Goal: Task Accomplishment & Management: Use online tool/utility

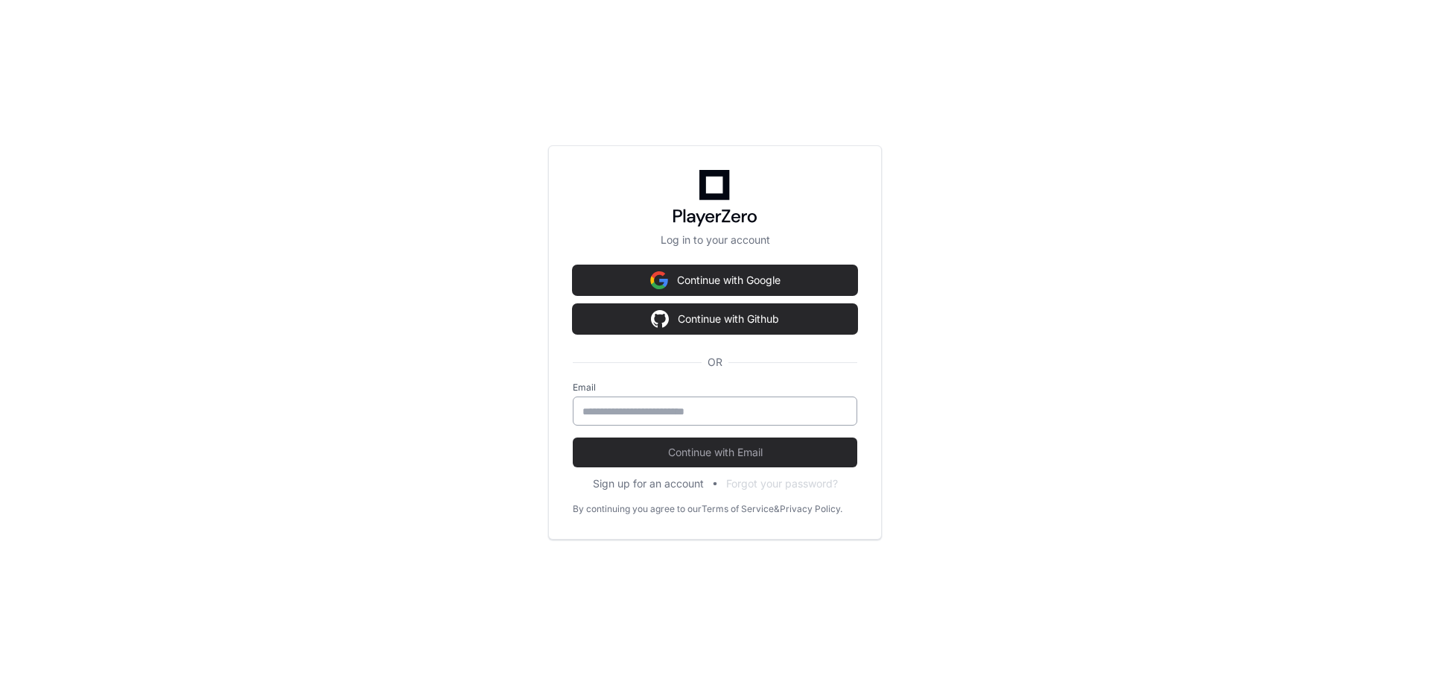
click at [691, 418] on div at bounding box center [715, 410] width 285 height 29
click at [694, 413] on input "email" at bounding box center [715, 411] width 265 height 15
type input "**********"
click at [641, 455] on span "Continue with Email" at bounding box center [715, 452] width 285 height 15
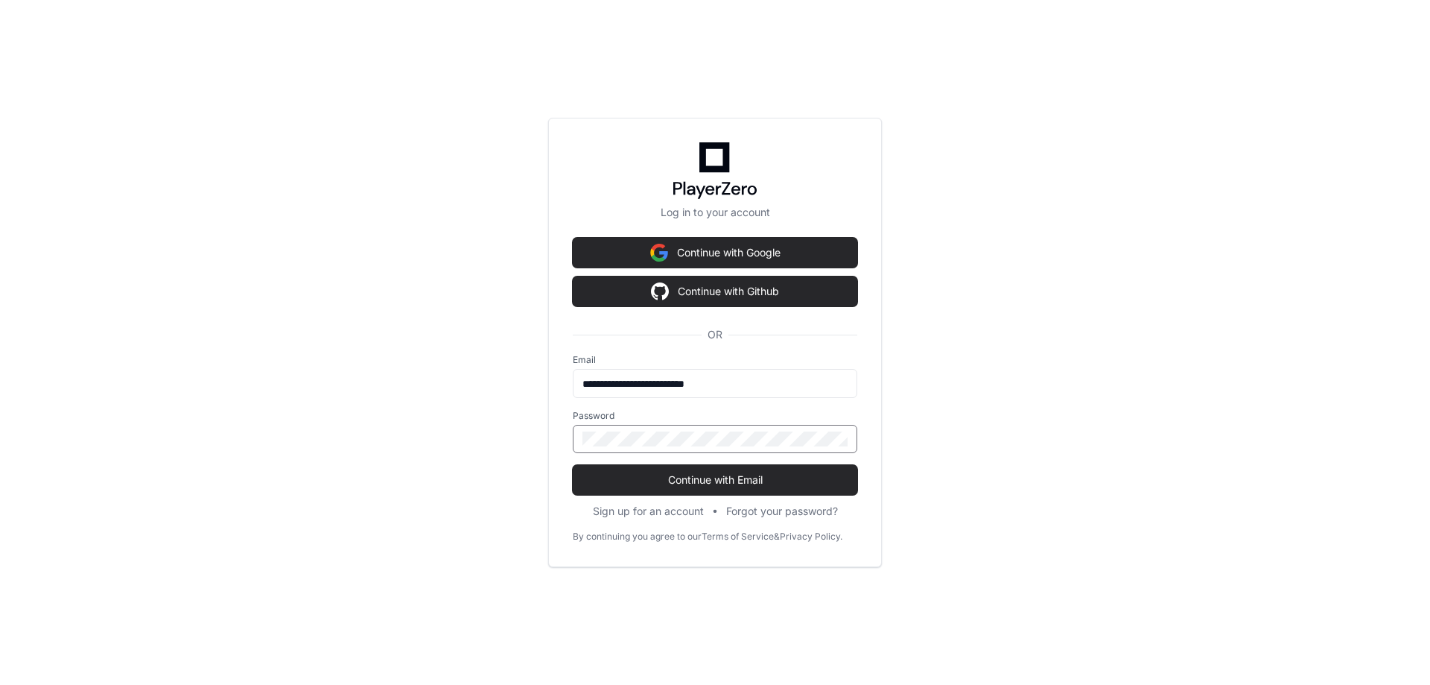
click at [573, 465] on button "Continue with Email" at bounding box center [715, 480] width 285 height 30
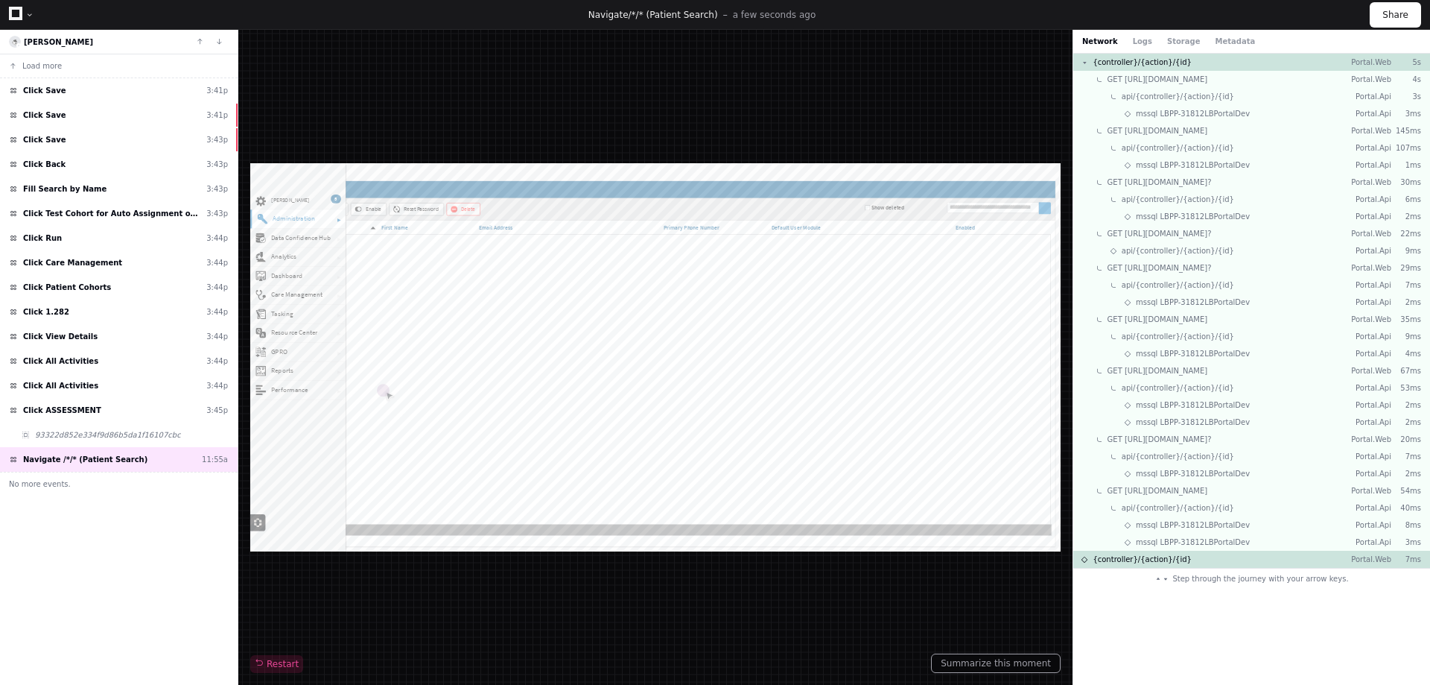
click at [16, 13] on icon at bounding box center [15, 13] width 13 height 13
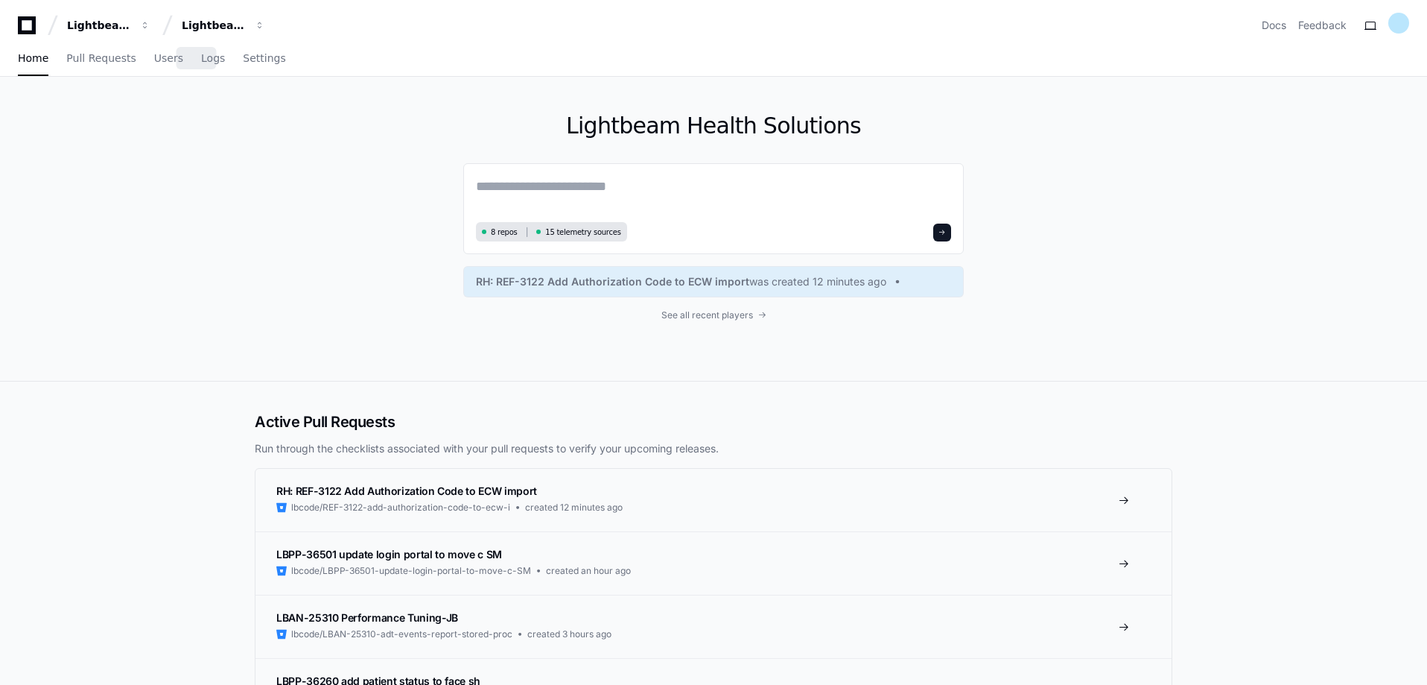
click at [168, 61] on div "Home Pull Requests Users Logs Settings" at bounding box center [152, 59] width 268 height 34
click at [159, 60] on span "Users" at bounding box center [168, 58] width 29 height 9
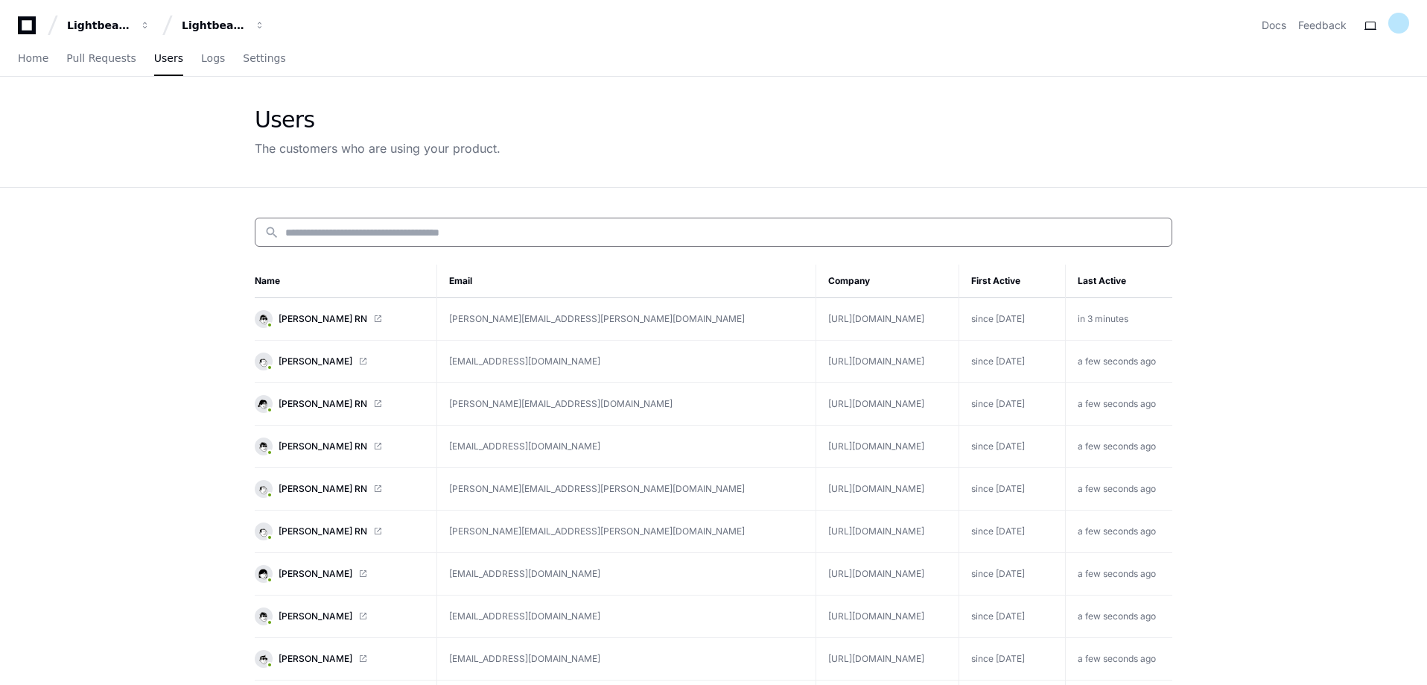
click at [314, 227] on input at bounding box center [724, 232] width 878 height 15
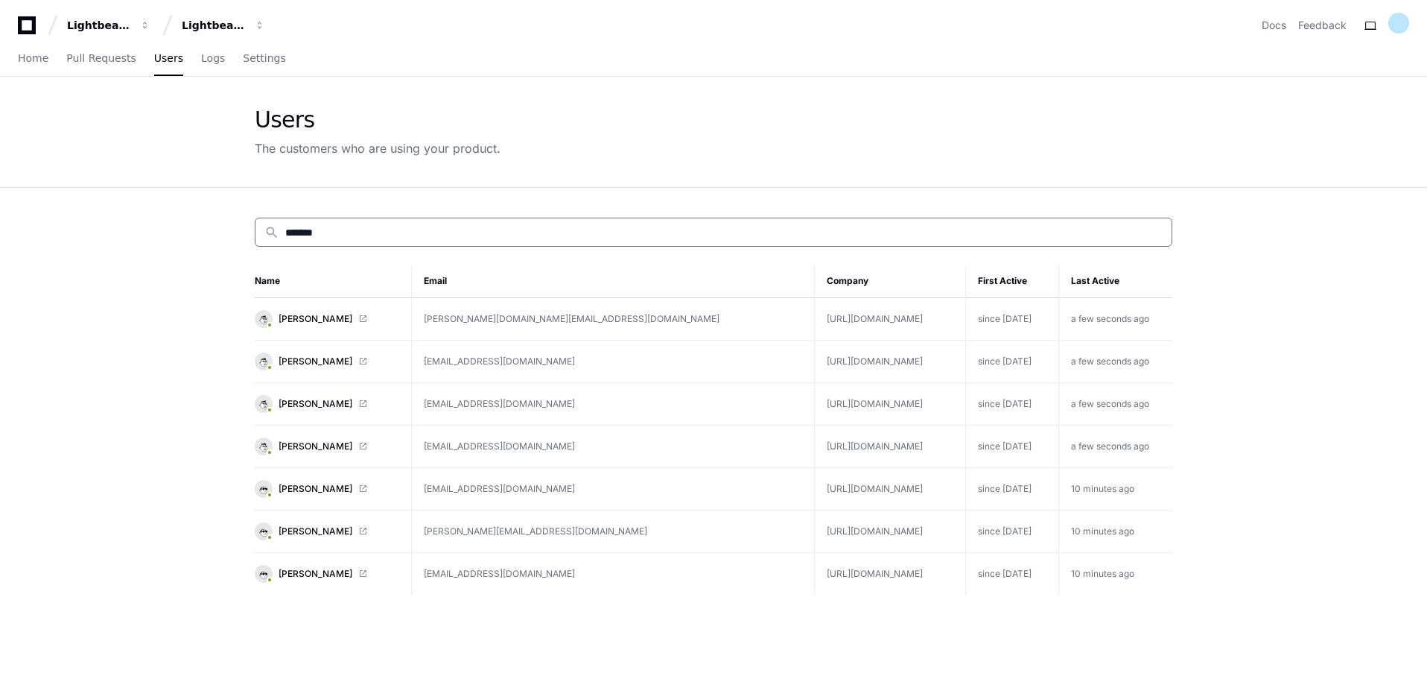
type input "*******"
click at [190, 256] on app-customers-list "Users The customers who are using your product. search ******* Name Email Compa…" at bounding box center [713, 475] width 1427 height 796
drag, startPoint x: 361, startPoint y: 228, endPoint x: 233, endPoint y: 224, distance: 127.4
click at [233, 224] on app-customers-list "Users The customers who are using your product. search ******* Name Email Compa…" at bounding box center [713, 475] width 1427 height 796
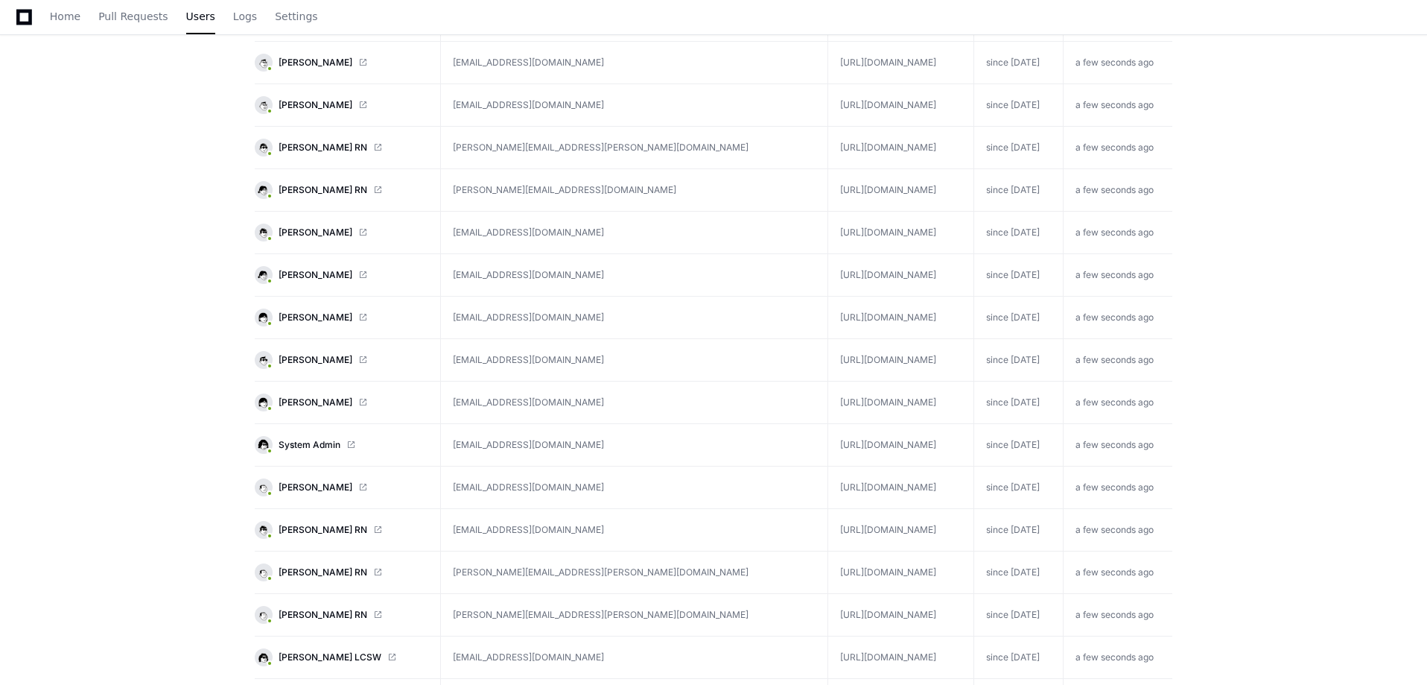
scroll to position [670, 0]
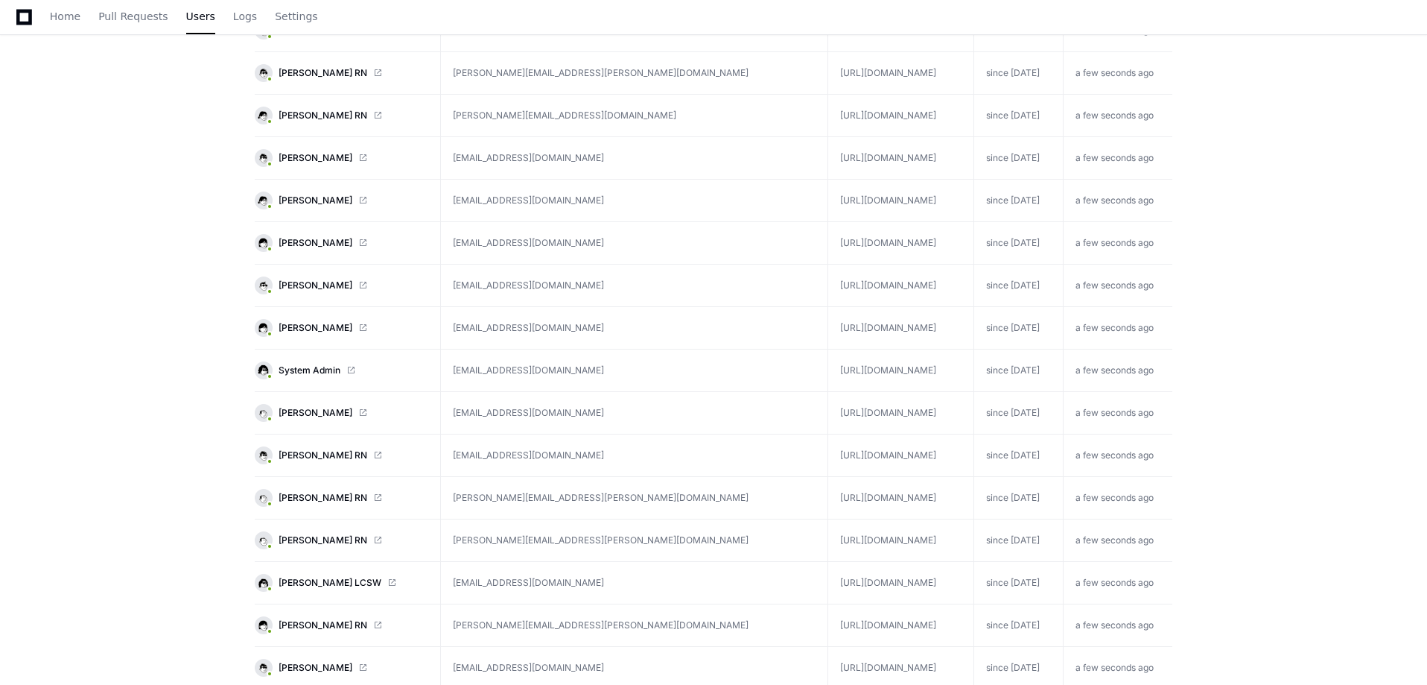
click at [373, 539] on span at bounding box center [377, 540] width 9 height 9
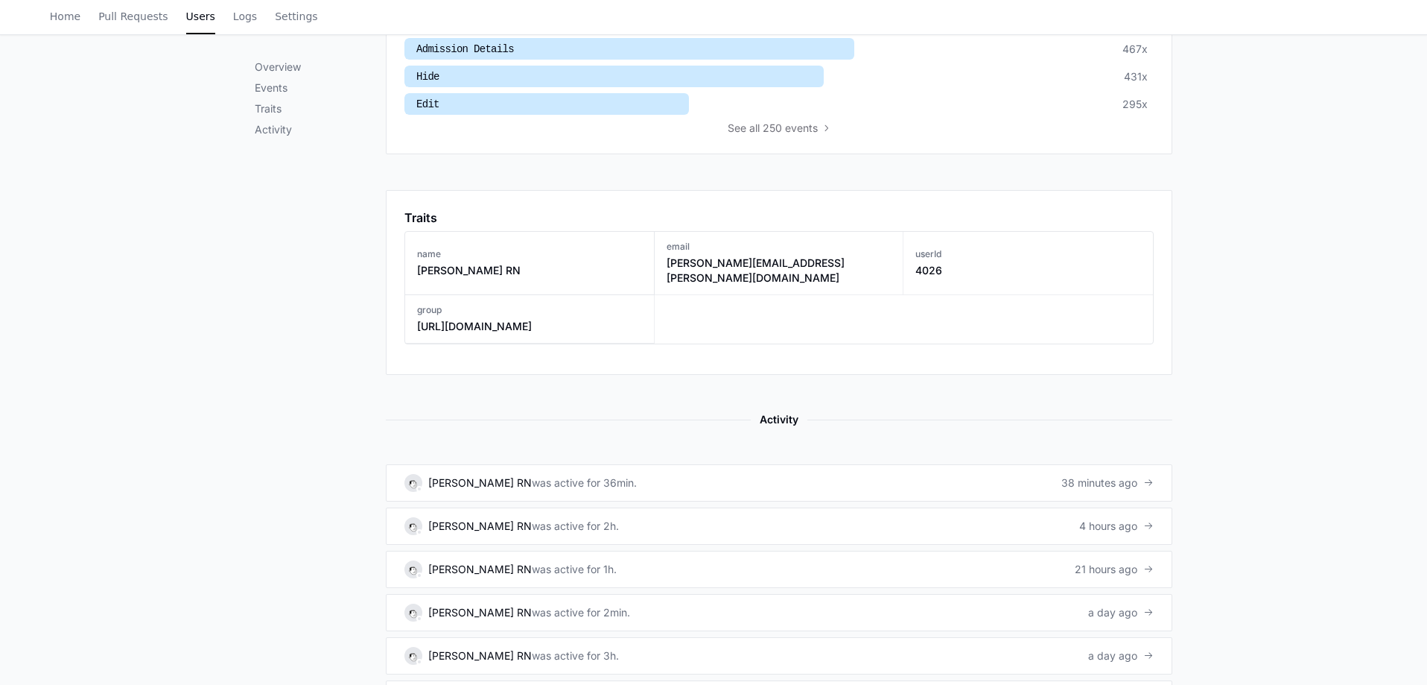
scroll to position [819, 0]
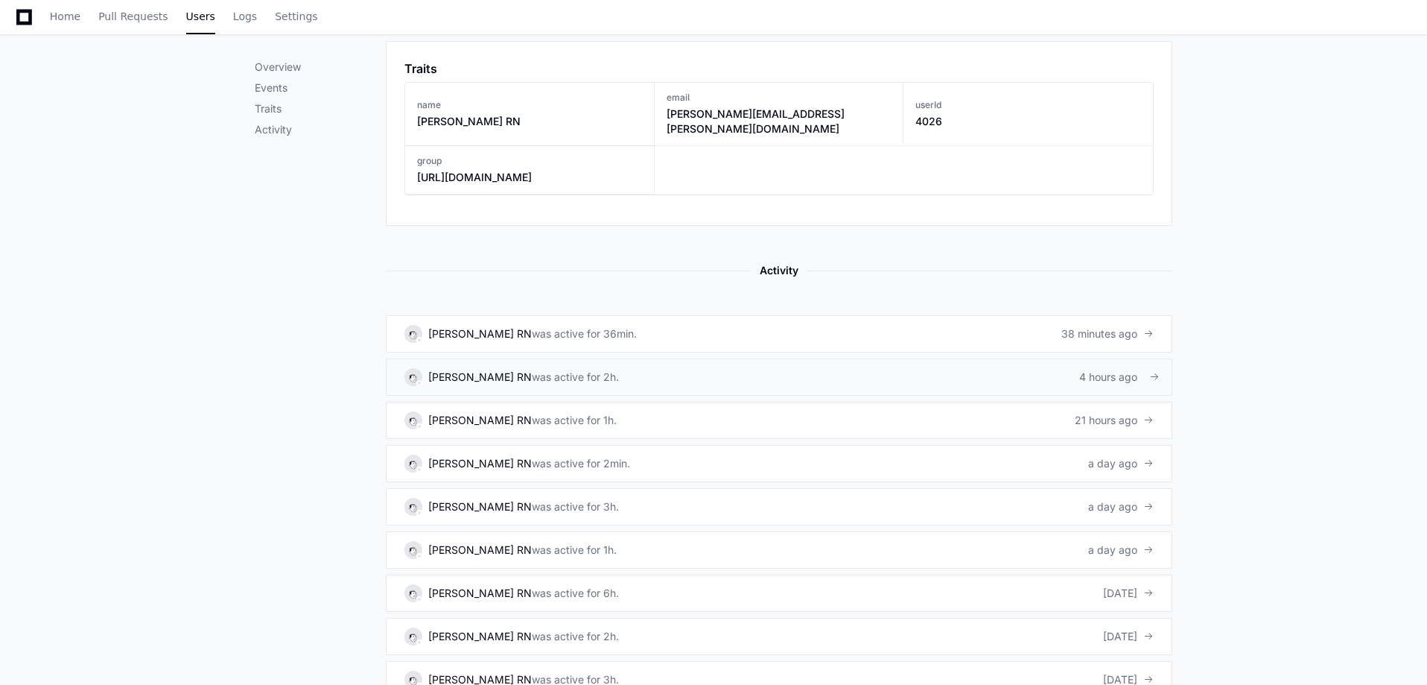
click at [627, 364] on link "[PERSON_NAME] RN was active for 2h. 4 hours ago" at bounding box center [779, 376] width 787 height 37
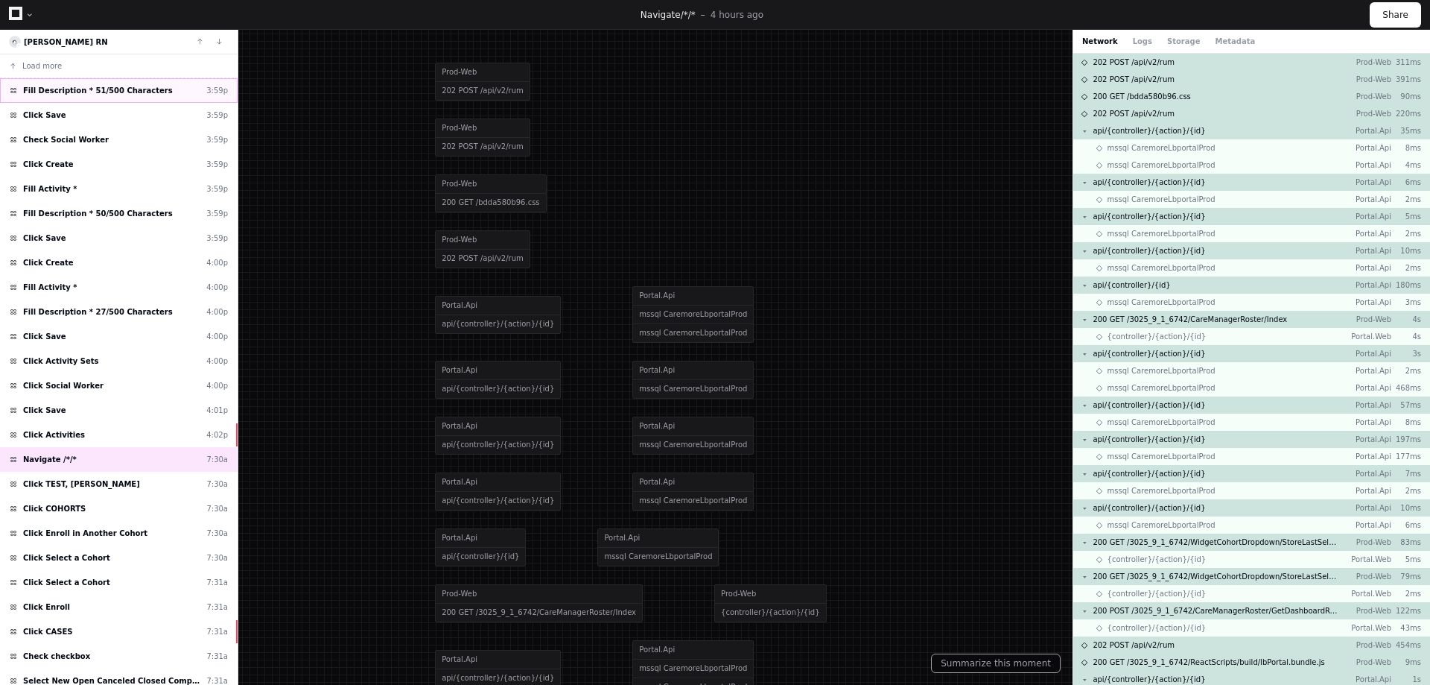
click at [90, 86] on span "Fill Description * 51/500 Characters" at bounding box center [98, 90] width 150 height 11
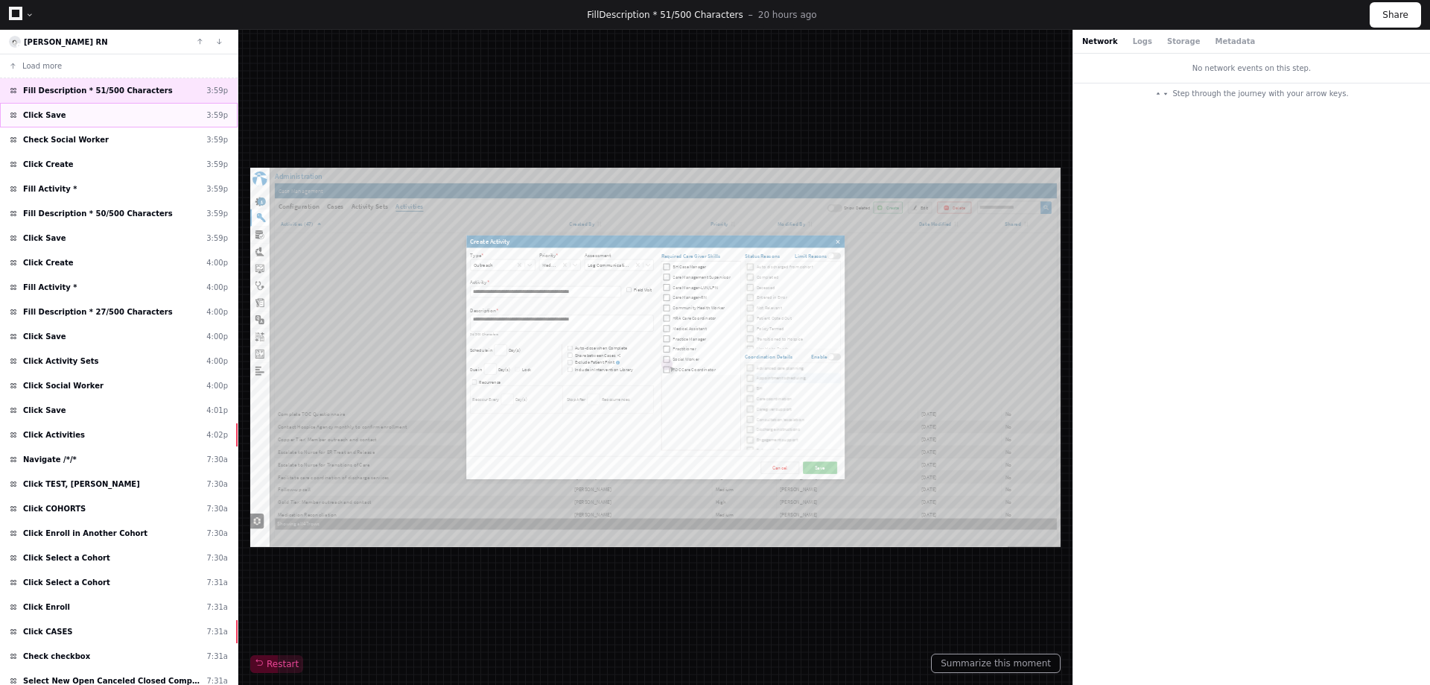
scroll to position [466, 0]
click at [80, 121] on div "Click Save 3:59p" at bounding box center [119, 115] width 238 height 25
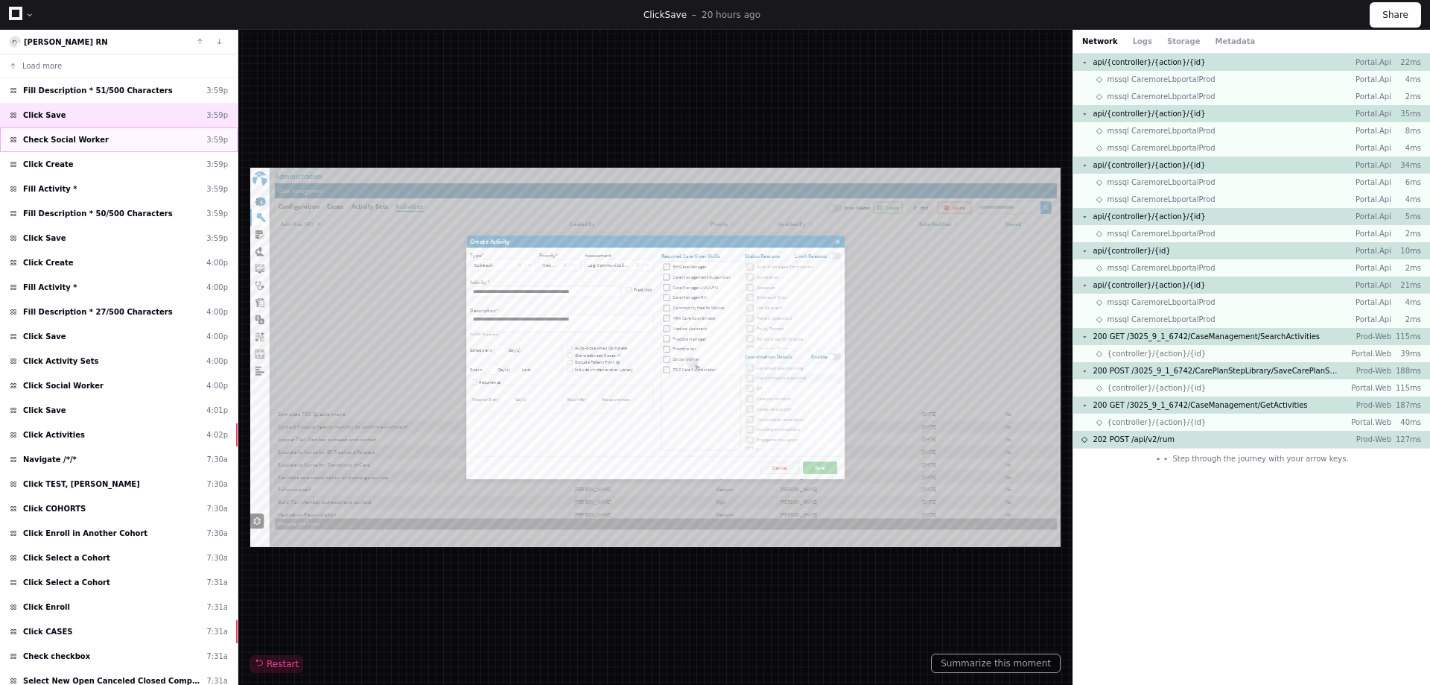
scroll to position [466, 0]
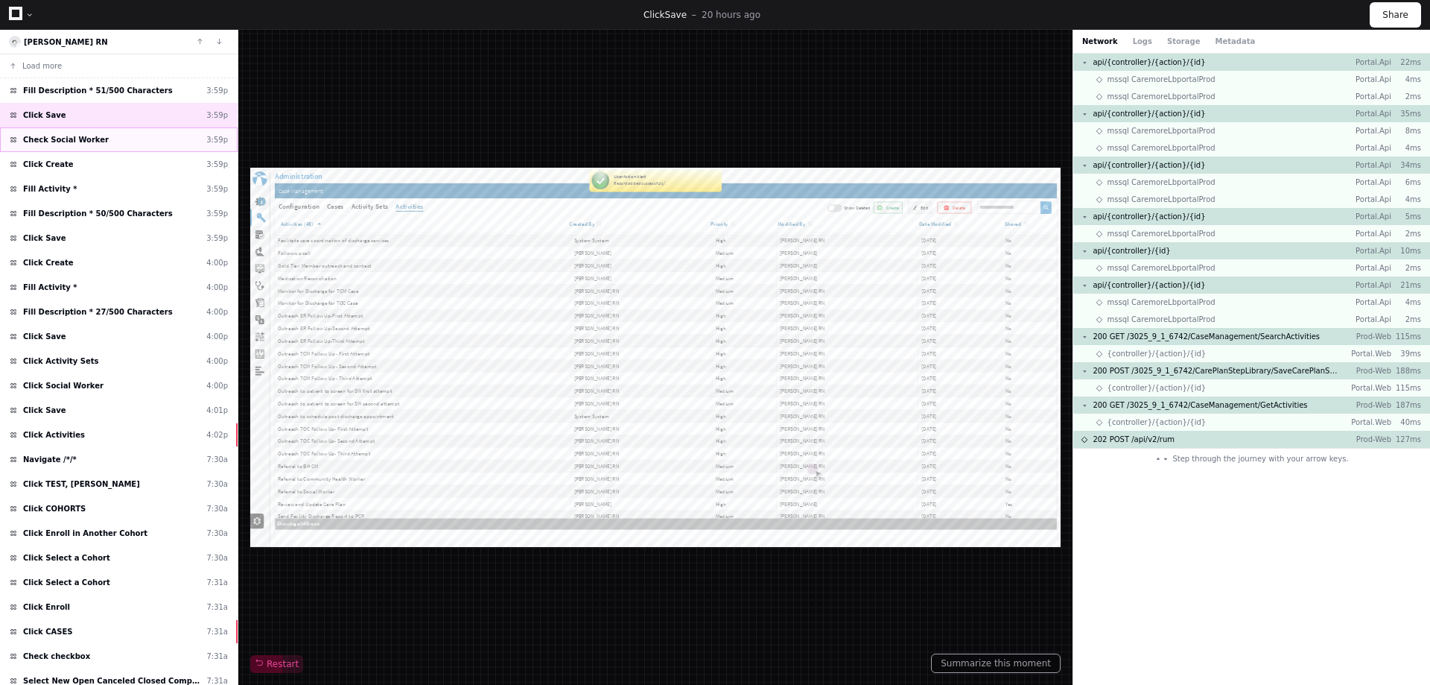
click at [66, 145] on span "Check Social Worker" at bounding box center [66, 139] width 86 height 11
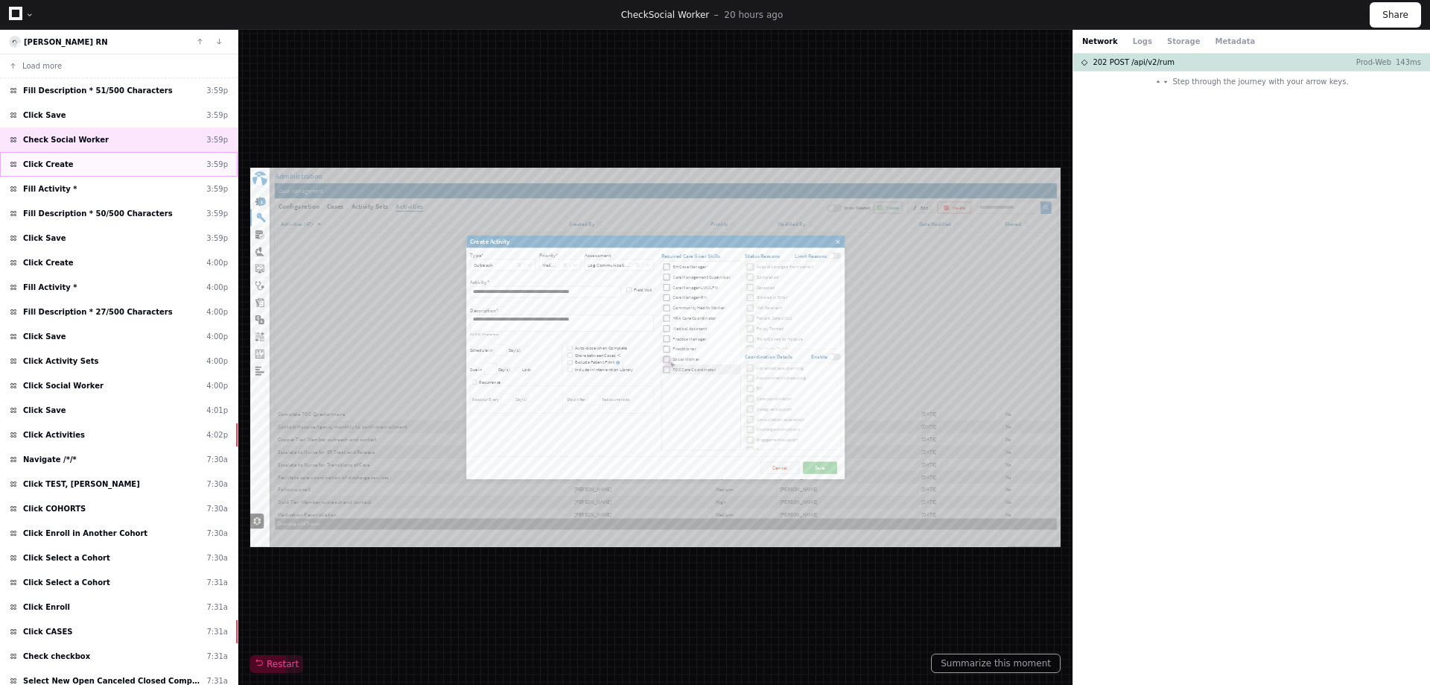
scroll to position [466, 0]
click at [58, 169] on div "Click Create 3:59p" at bounding box center [119, 164] width 238 height 25
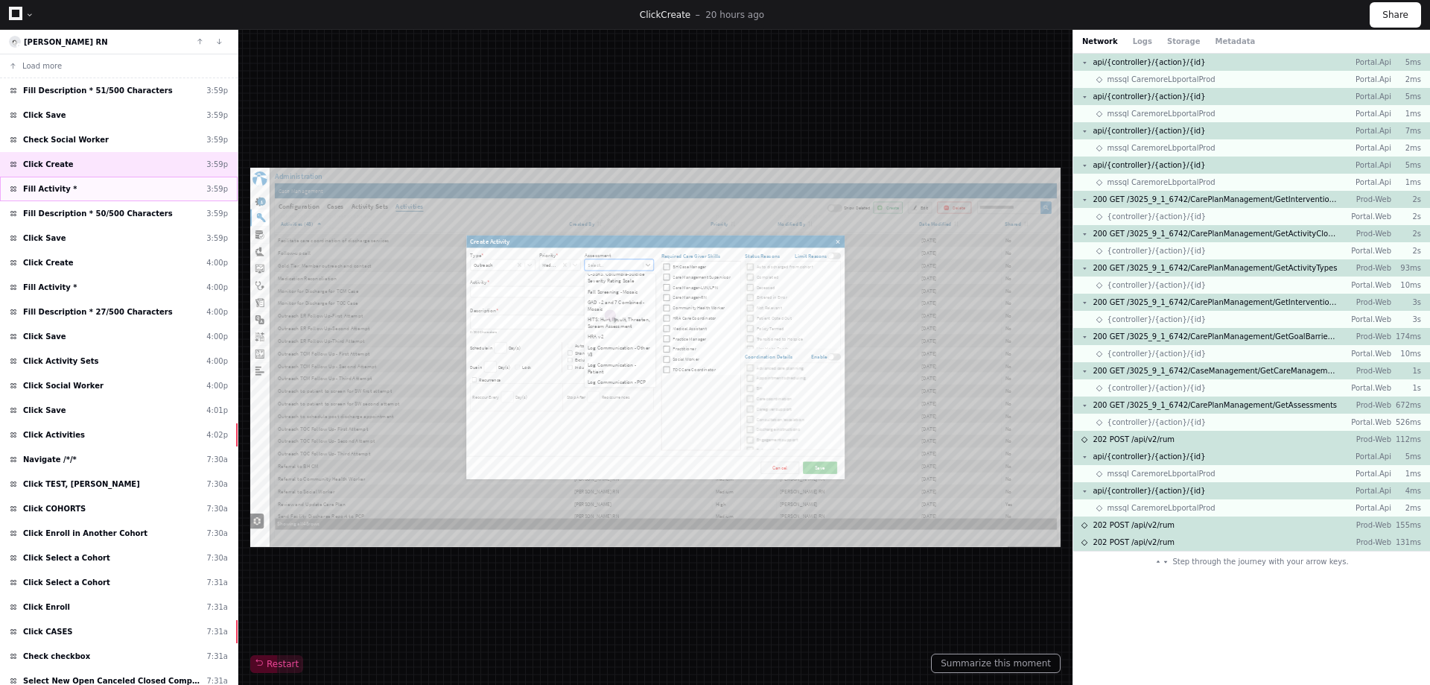
scroll to position [559, 0]
click at [60, 186] on span "Fill Activity *" at bounding box center [50, 188] width 54 height 11
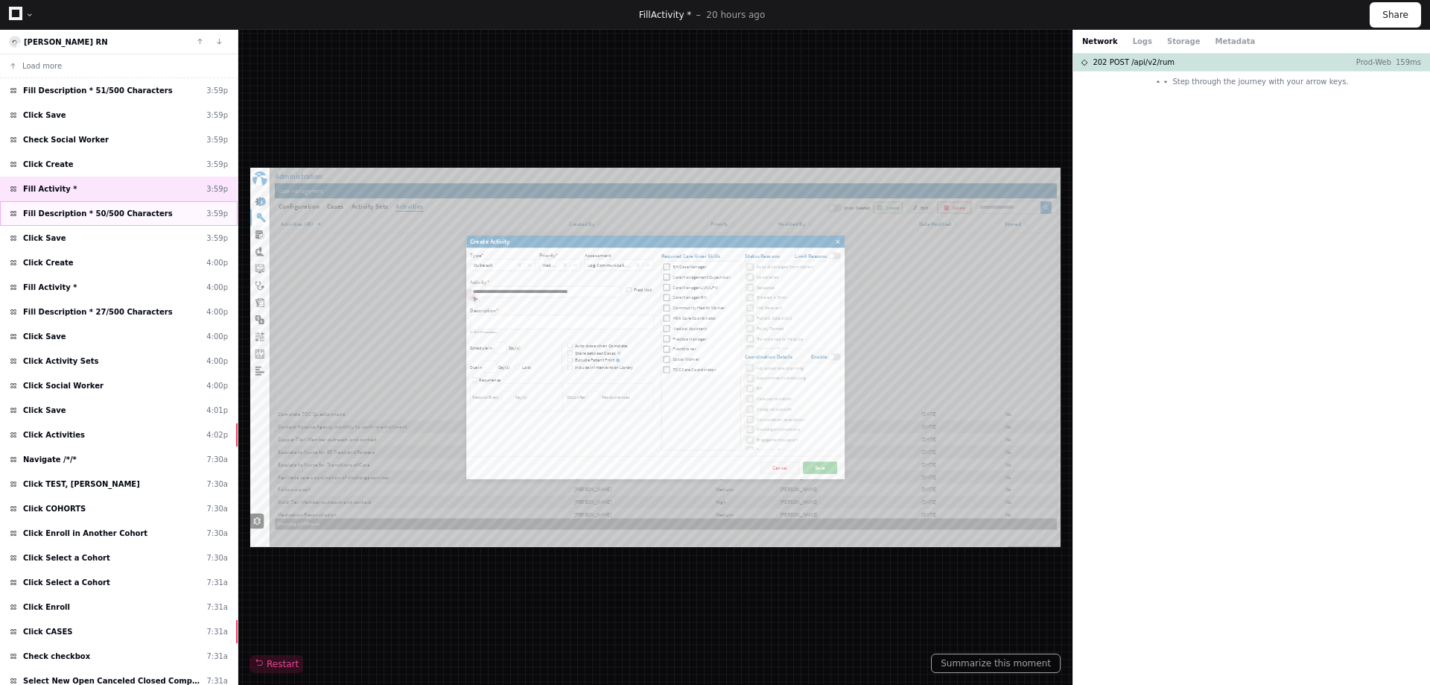
scroll to position [466, 0]
click at [66, 205] on div "Fill Description * 50/500 Characters 3:59p" at bounding box center [119, 213] width 238 height 25
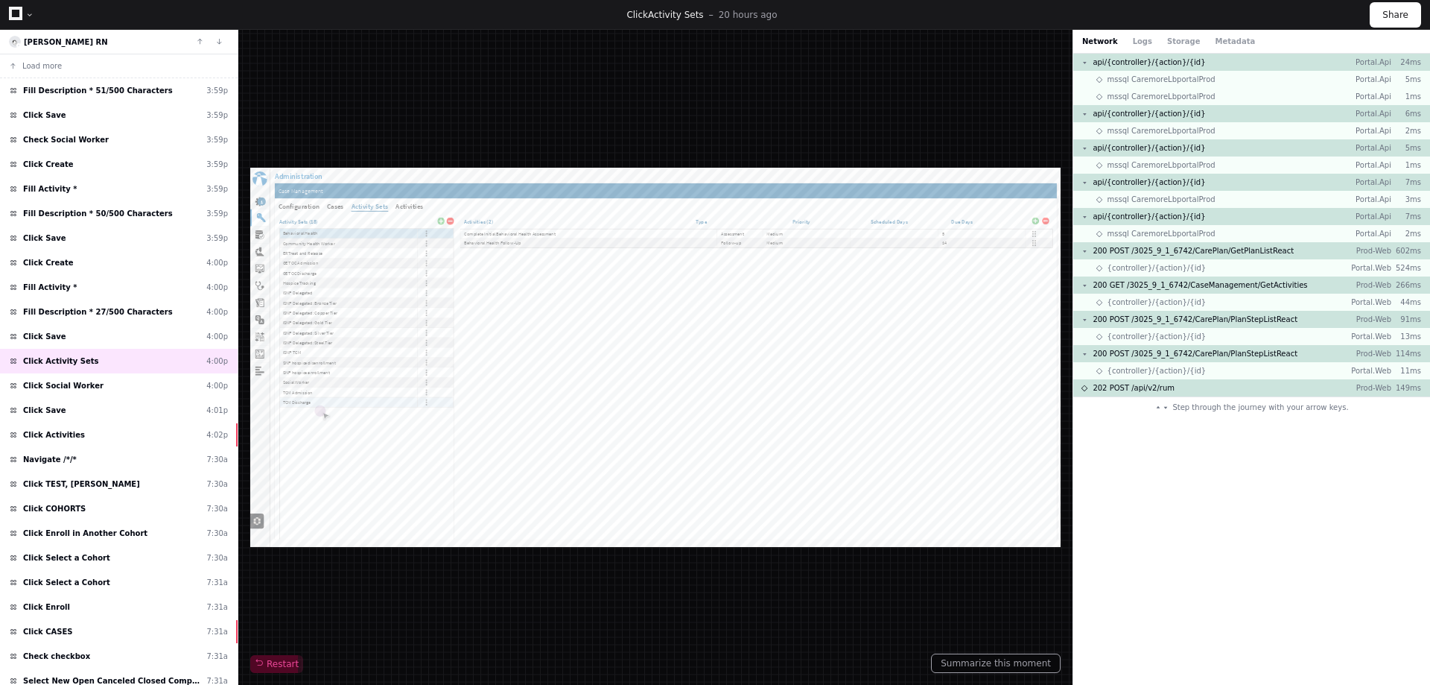
scroll to position [396, 0]
click at [73, 381] on span "Click Social Worker" at bounding box center [63, 385] width 80 height 11
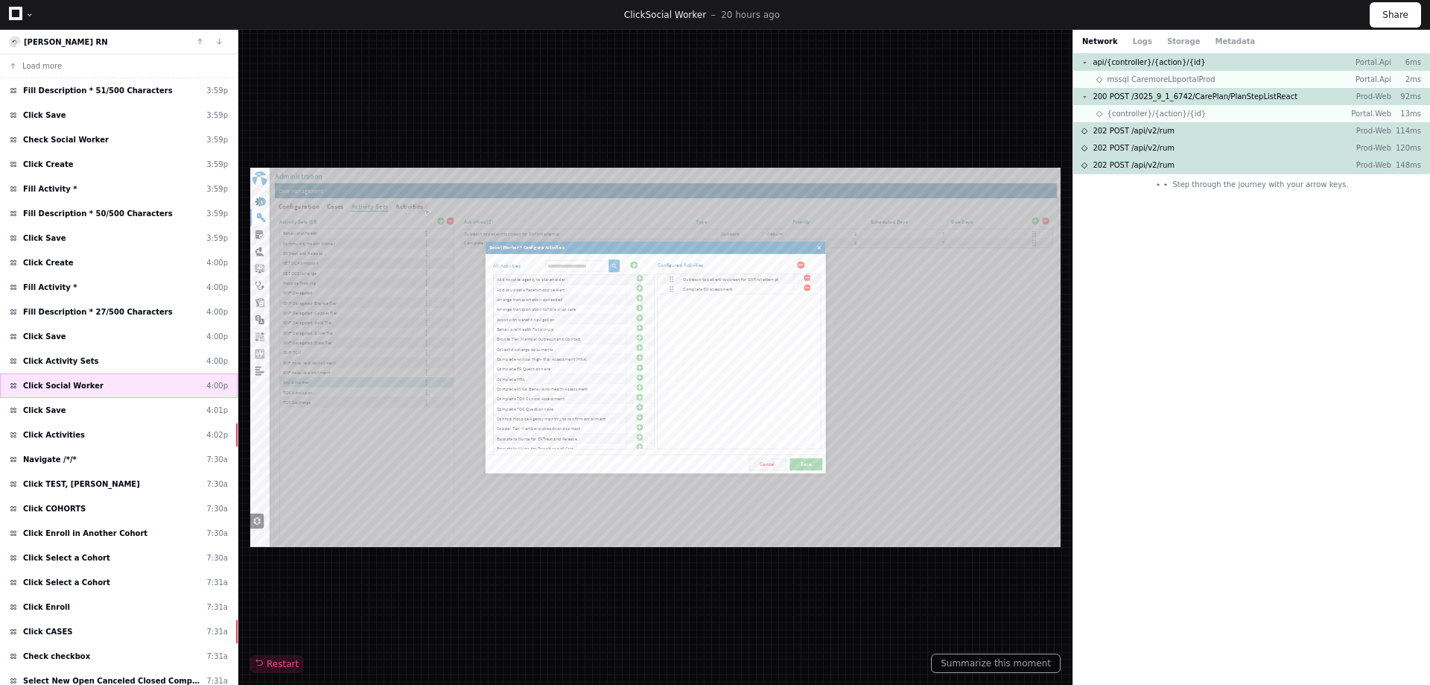
scroll to position [396, 0]
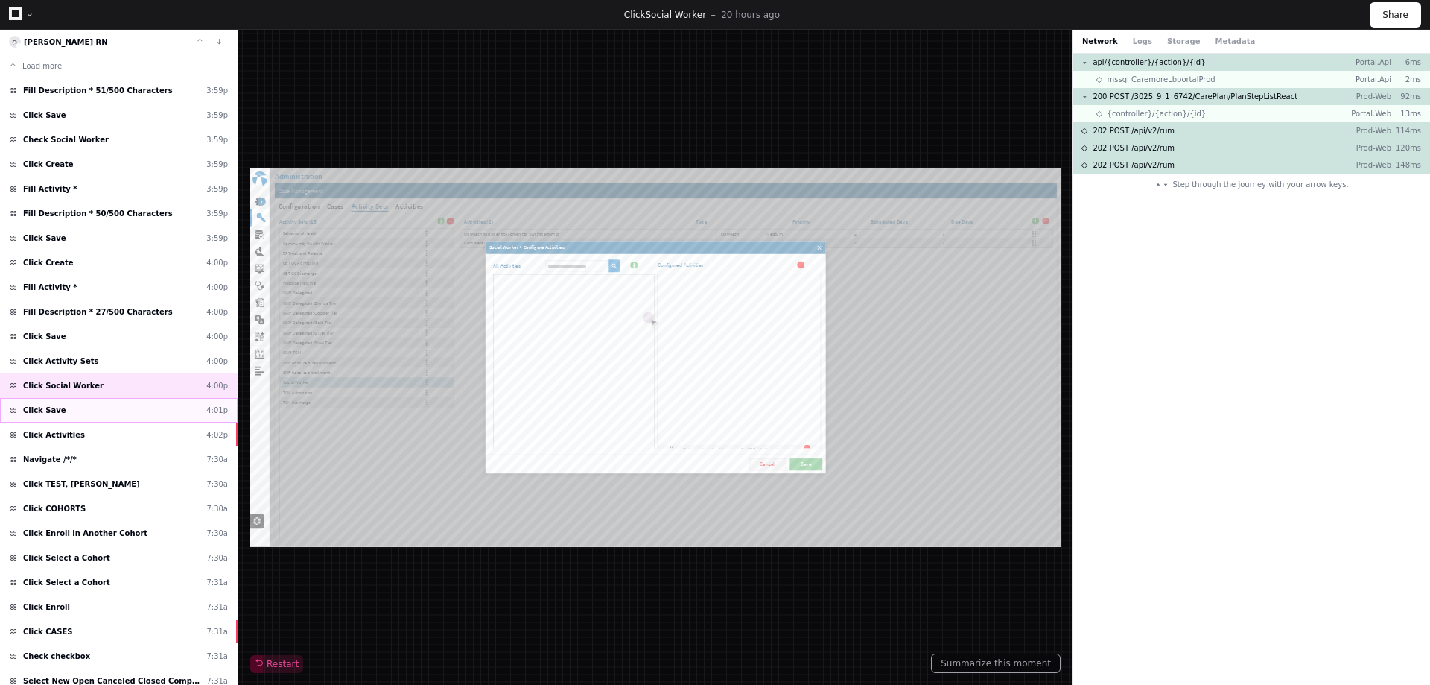
click at [62, 415] on div "Click Save 4:01p" at bounding box center [119, 410] width 238 height 25
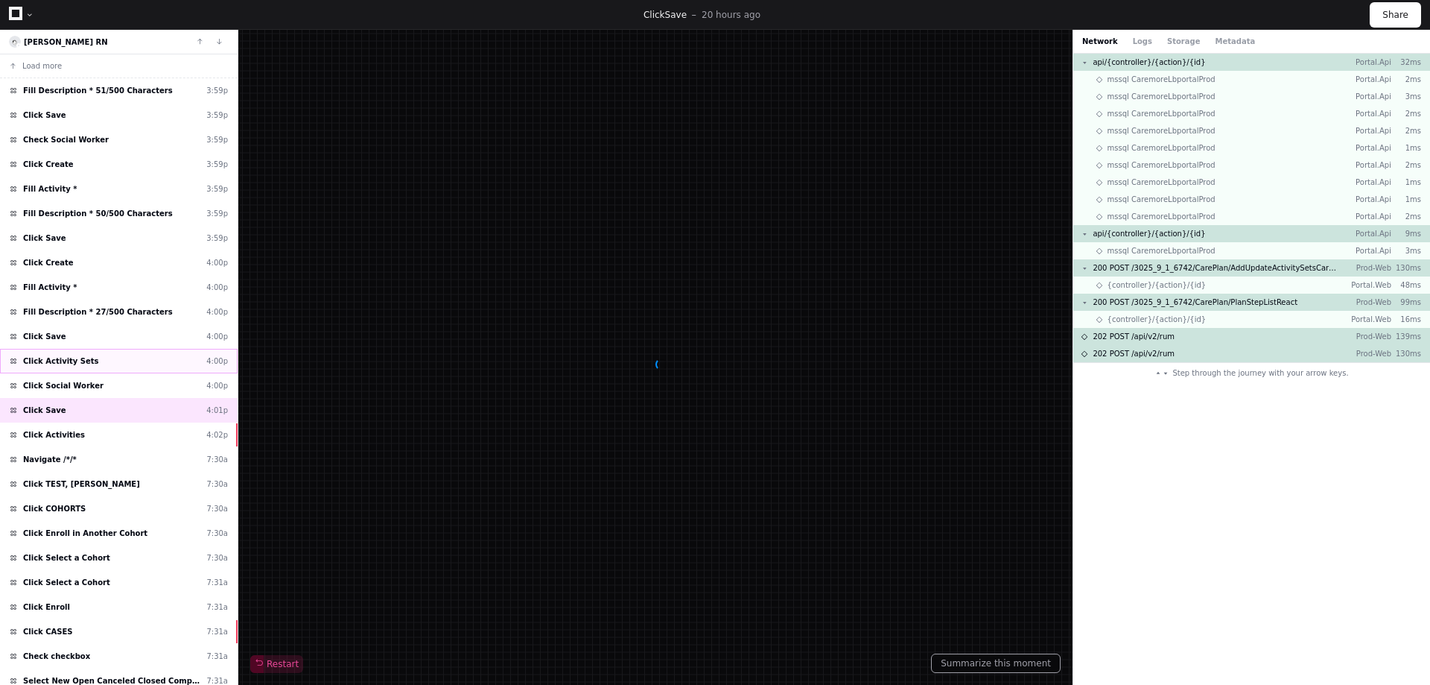
click at [85, 364] on div "Click Activity Sets 4:00p" at bounding box center [119, 361] width 238 height 25
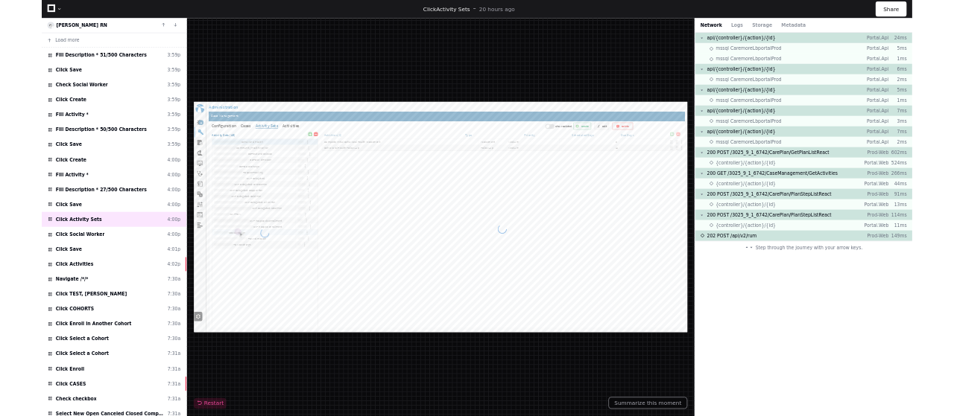
scroll to position [396, 0]
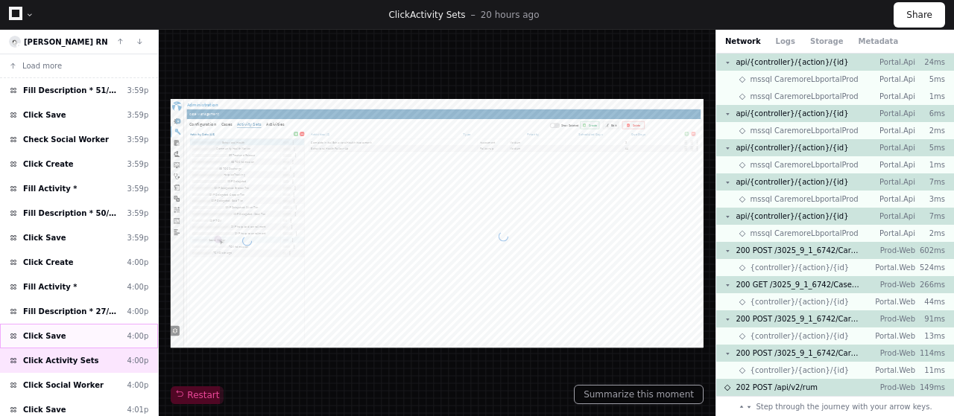
click at [40, 334] on span "Click Save" at bounding box center [44, 336] width 43 height 11
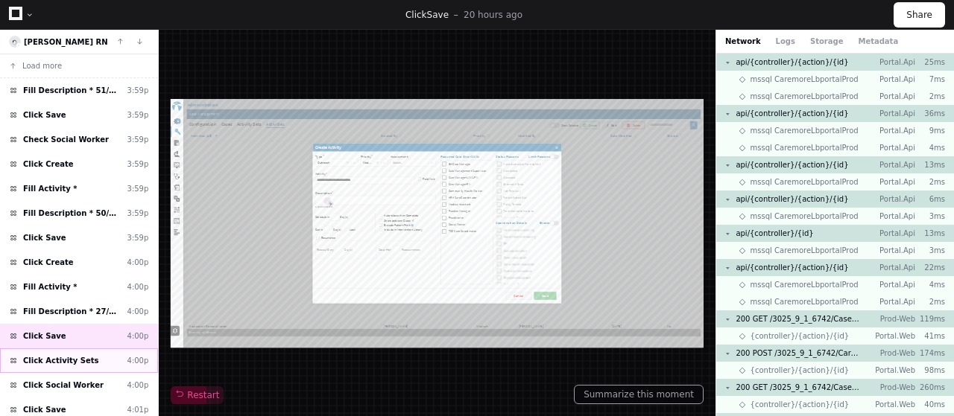
scroll to position [647, 0]
type textarea "**********"
click at [46, 355] on span "Click Activity Sets" at bounding box center [61, 360] width 76 height 11
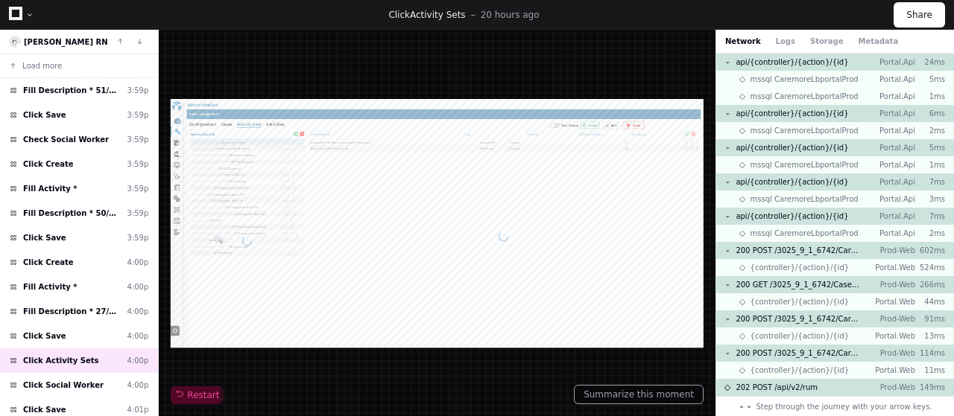
scroll to position [74, 0]
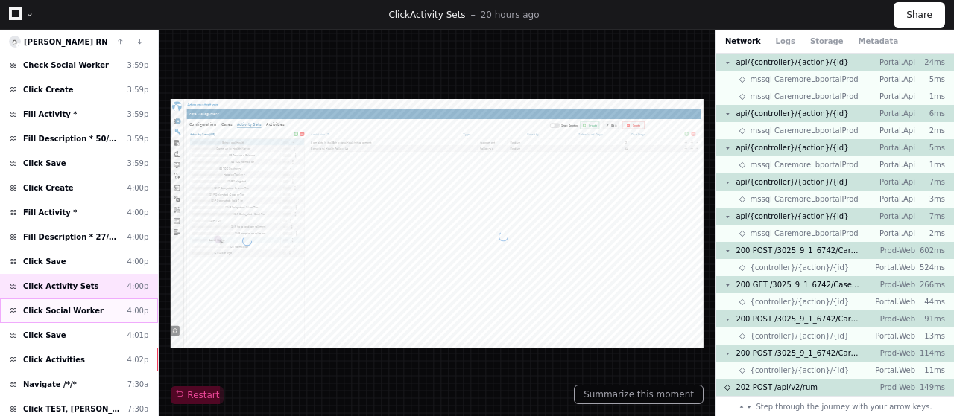
click at [74, 309] on span "Click Social Worker" at bounding box center [63, 310] width 80 height 11
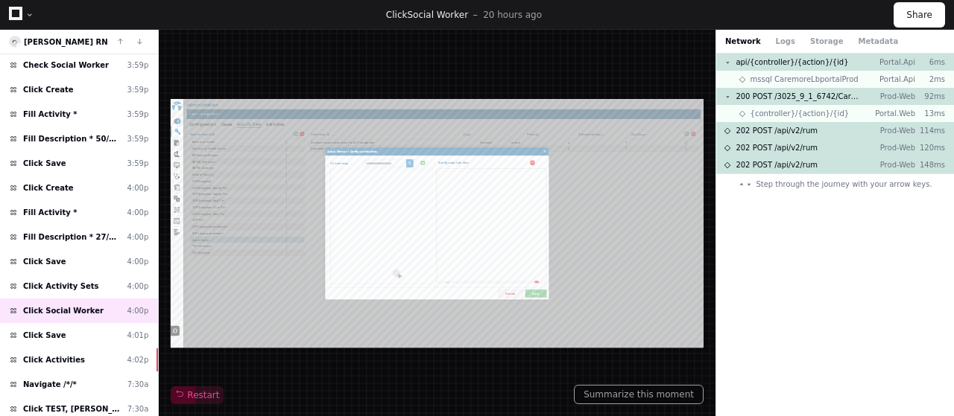
scroll to position [504, 0]
click at [72, 326] on div "Click Save 4:01p" at bounding box center [79, 335] width 158 height 25
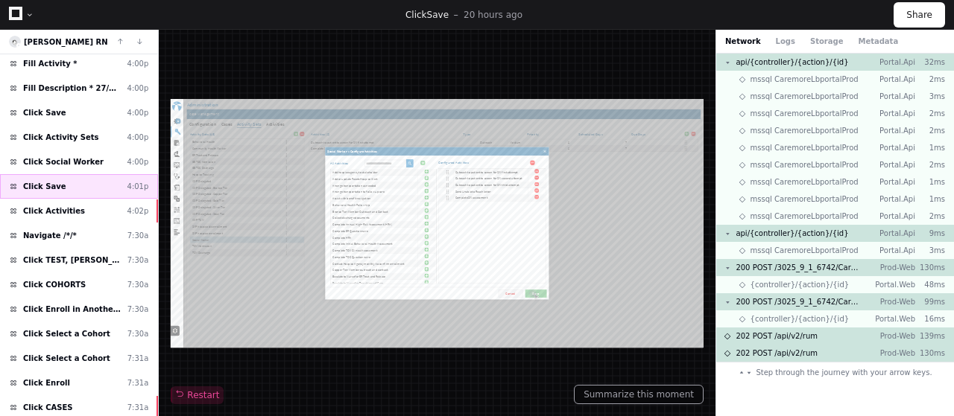
scroll to position [298, 0]
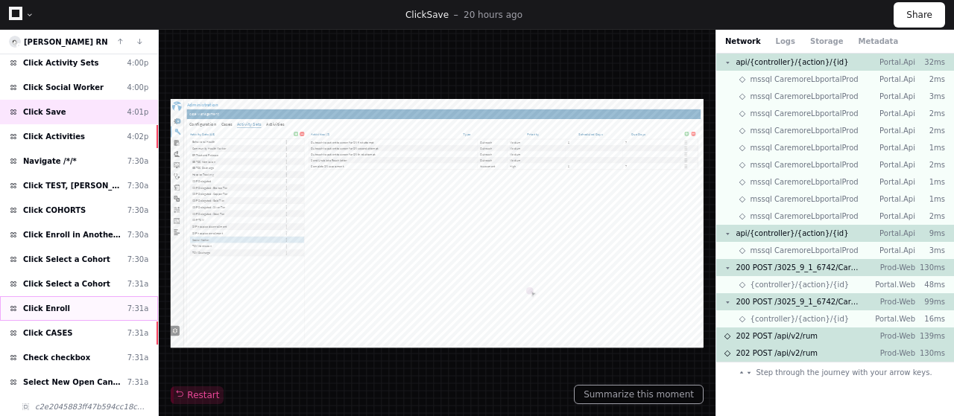
click at [83, 301] on div "Click Enroll 7:31a" at bounding box center [79, 309] width 158 height 25
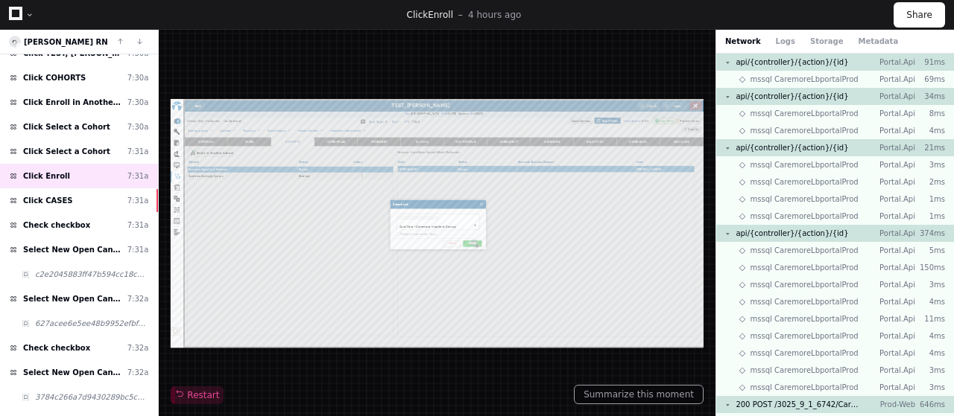
scroll to position [792, 0]
